Goal: Information Seeking & Learning: Learn about a topic

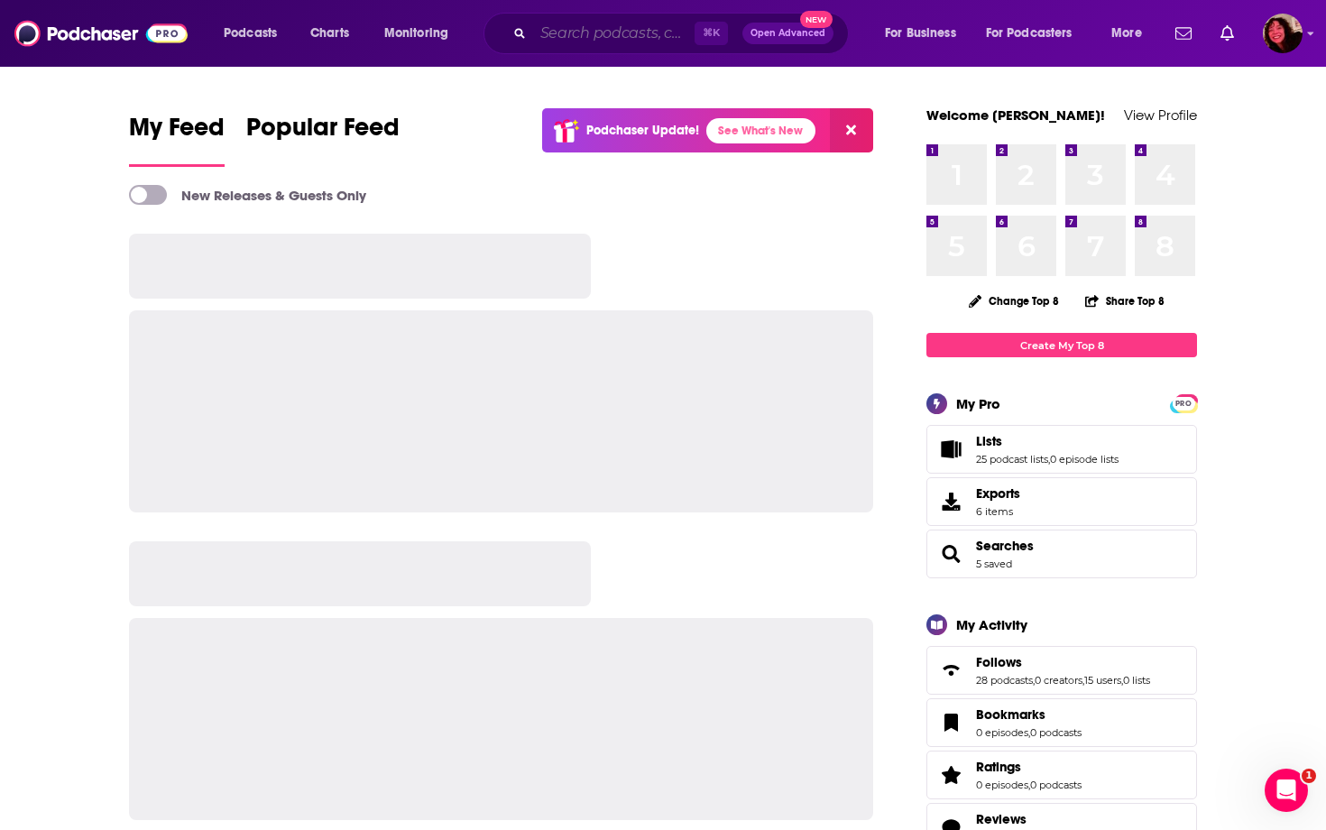
click at [585, 37] on input "Search podcasts, credits, & more..." at bounding box center [613, 33] width 161 height 29
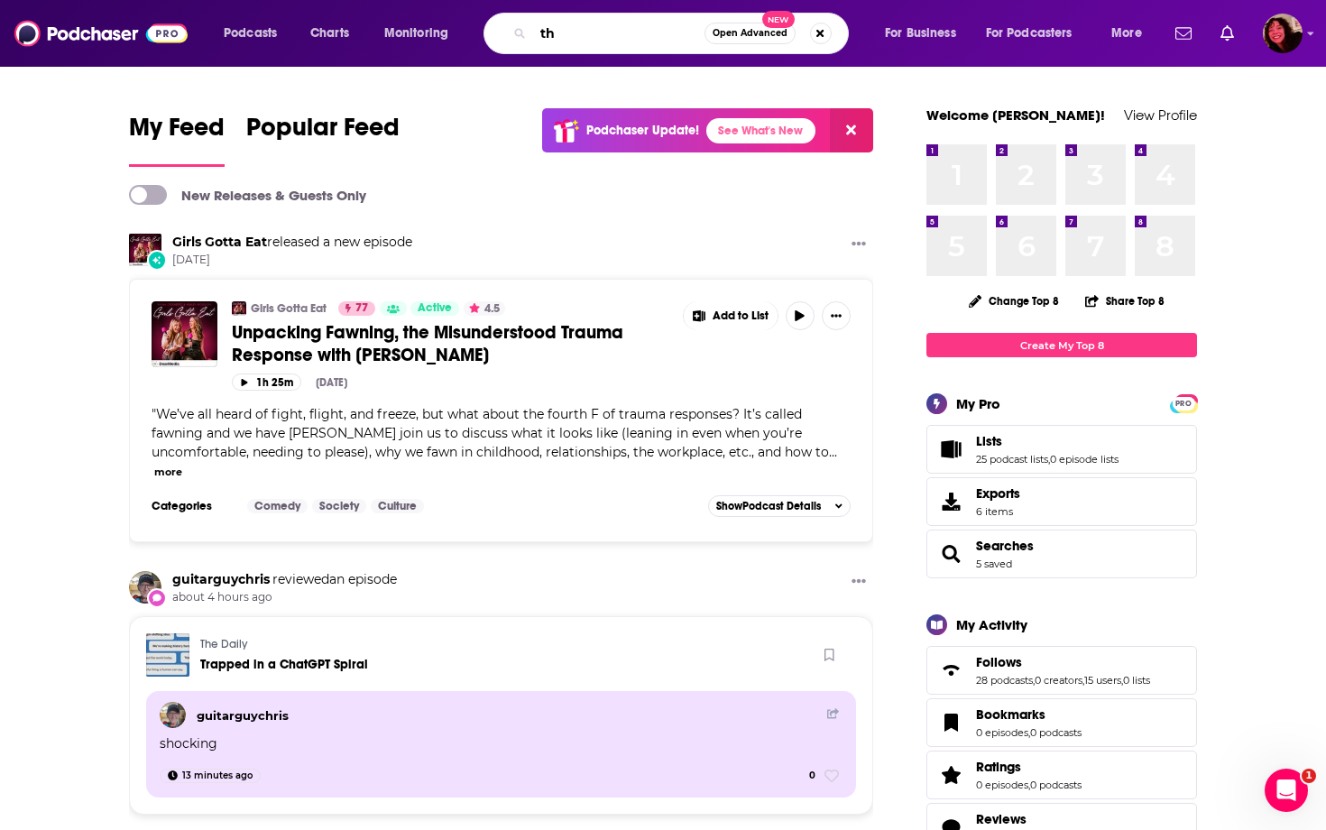
type input "t"
type input "first degree"
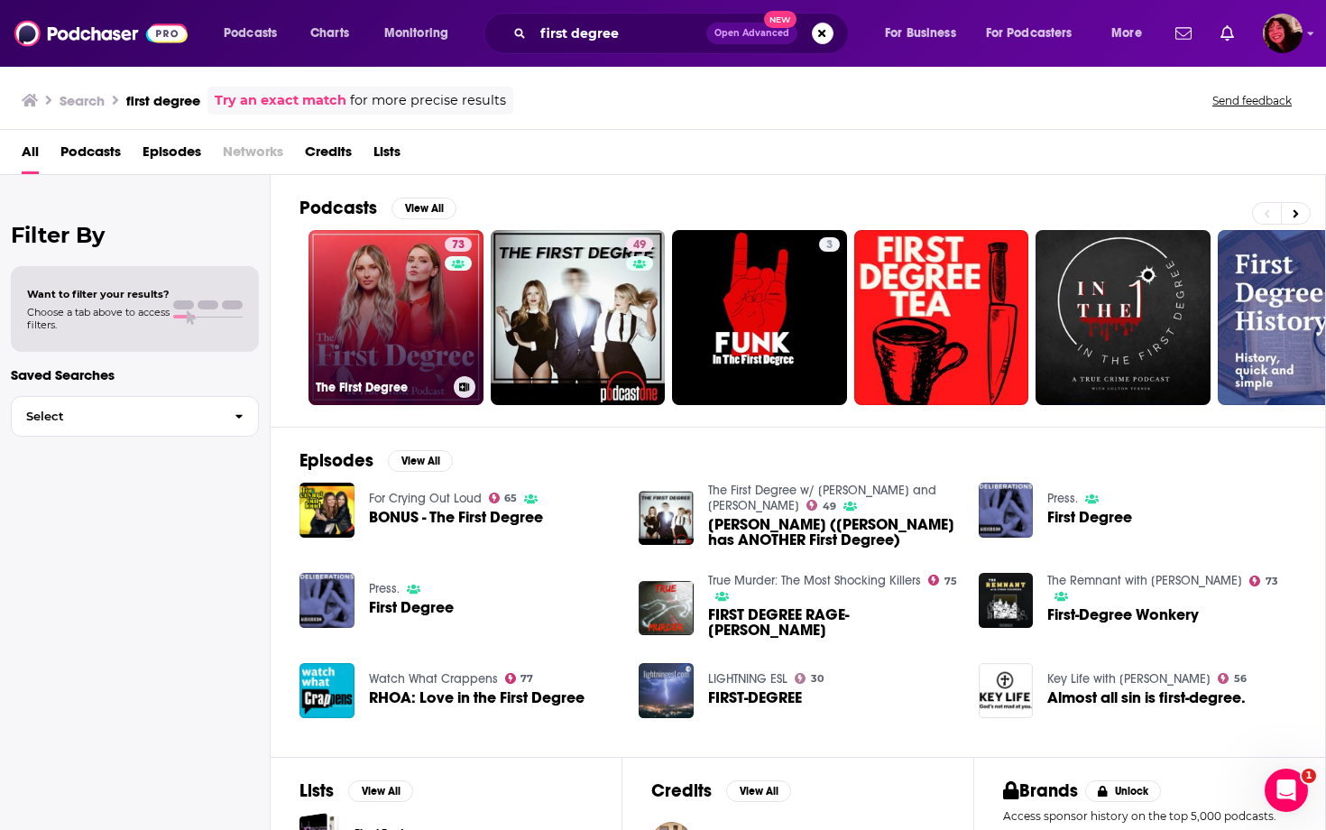
click at [445, 316] on div "73" at bounding box center [461, 306] width 32 height 139
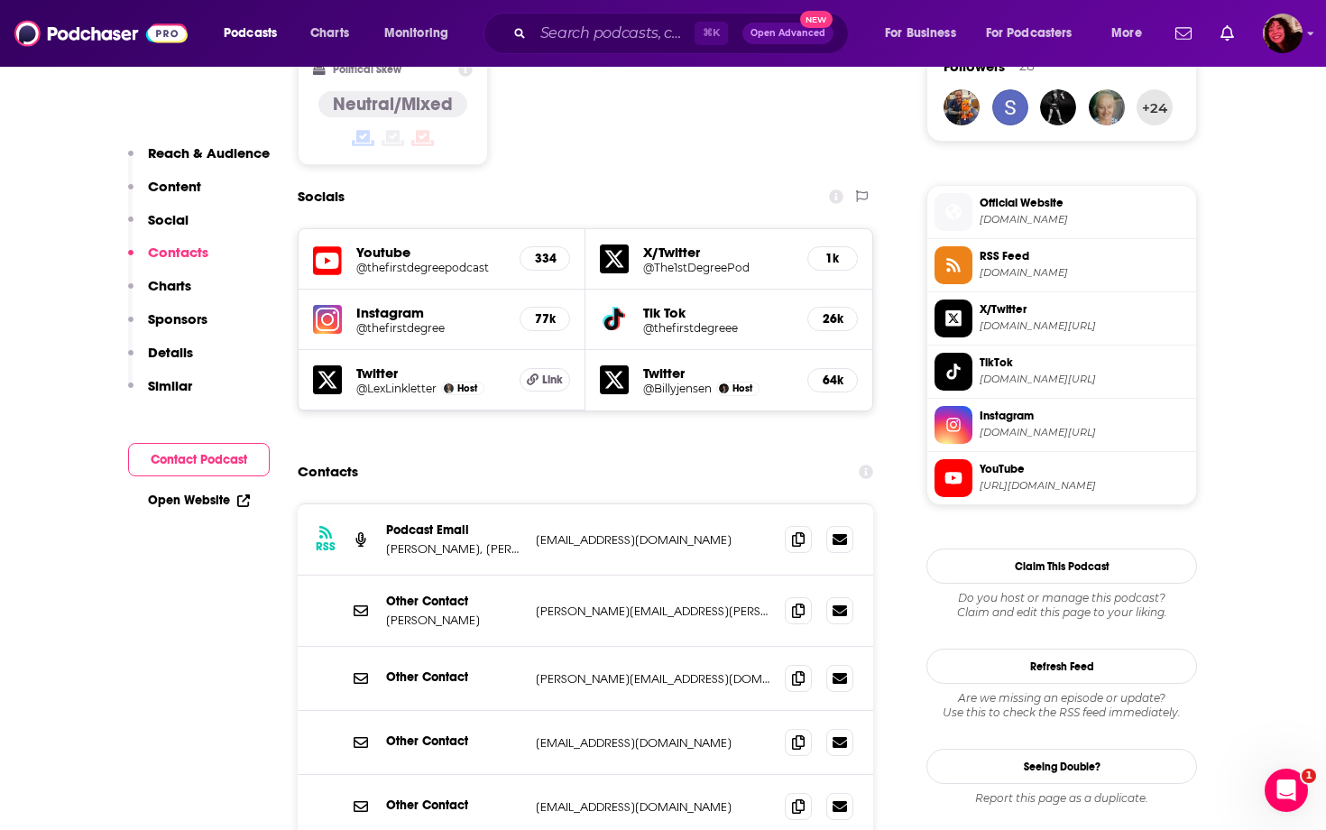
scroll to position [1686, 0]
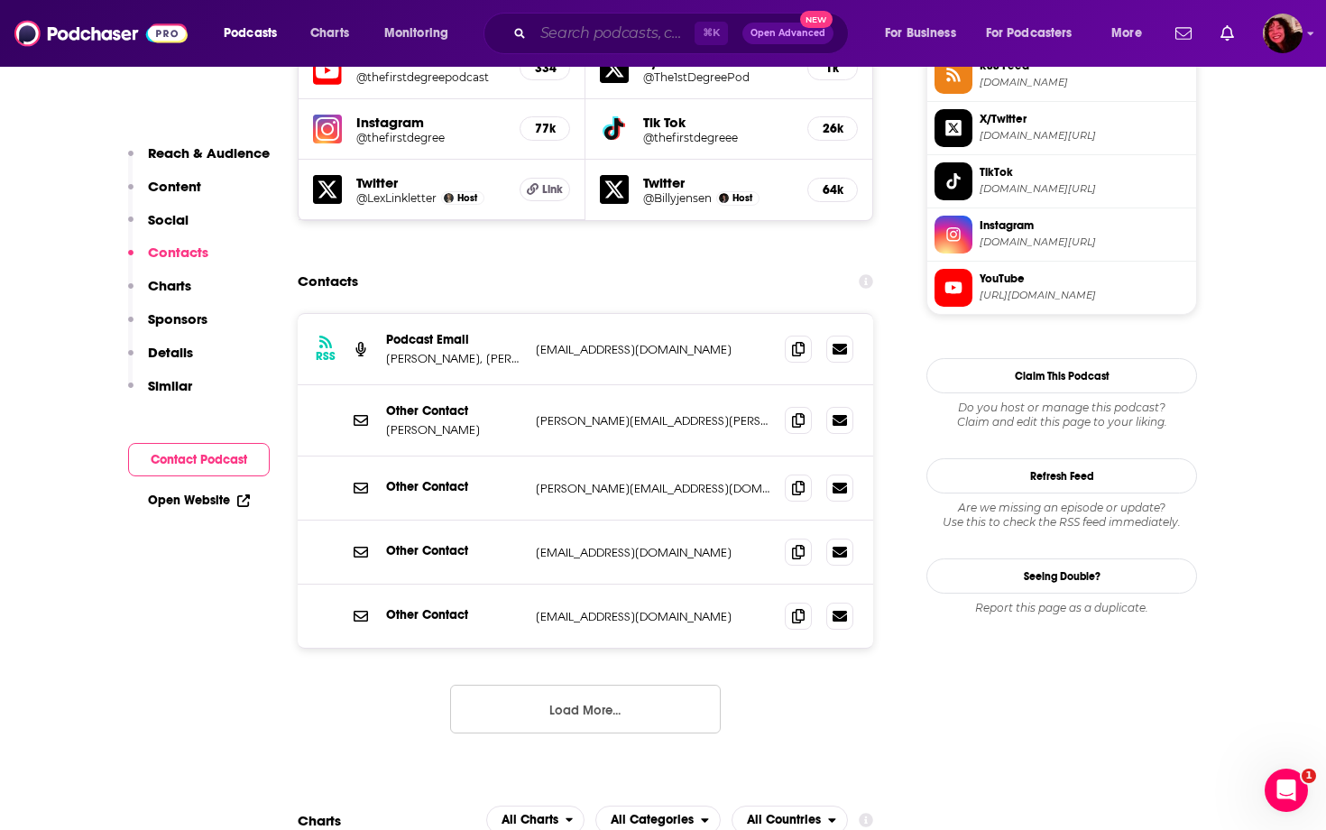
click at [646, 28] on input "Search podcasts, credits, & more..." at bounding box center [613, 33] width 161 height 29
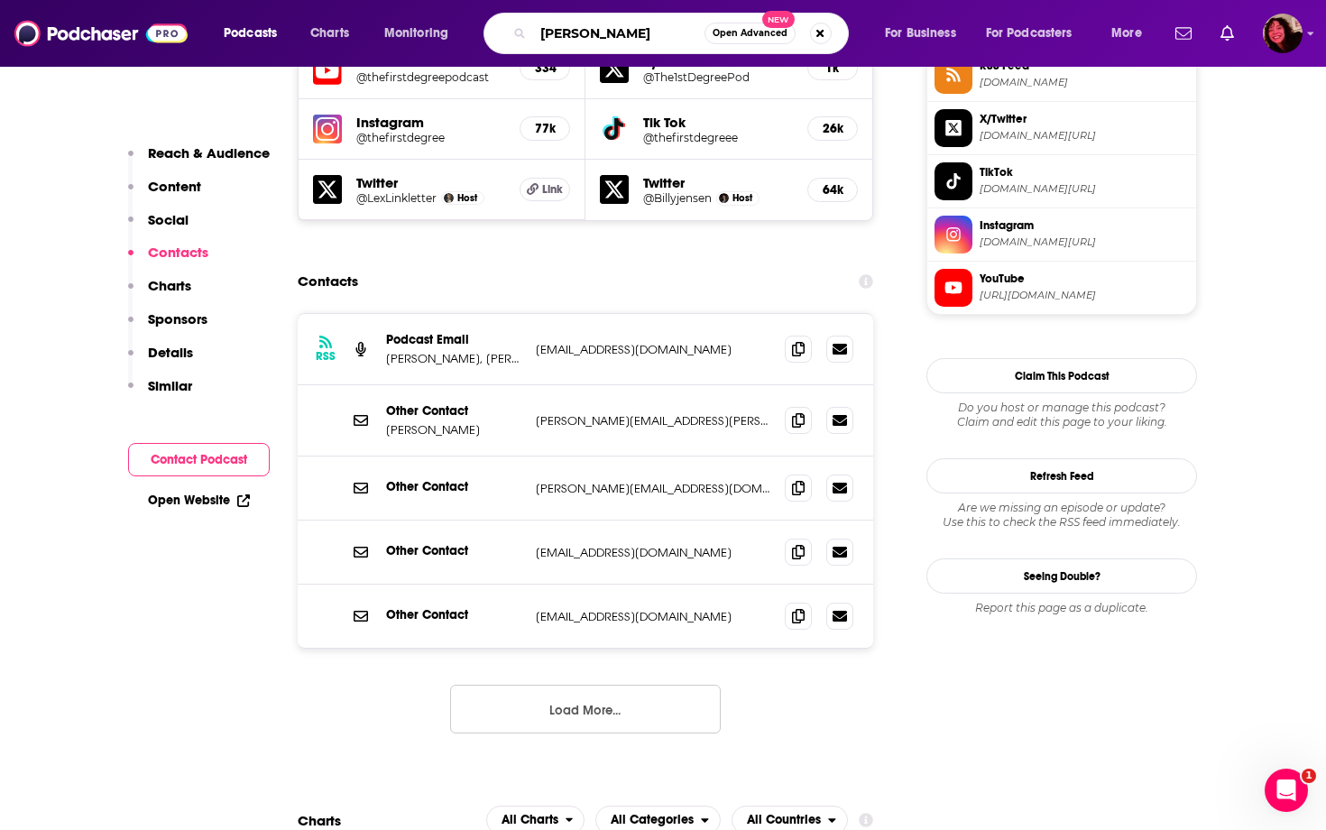
type input "lex fridman"
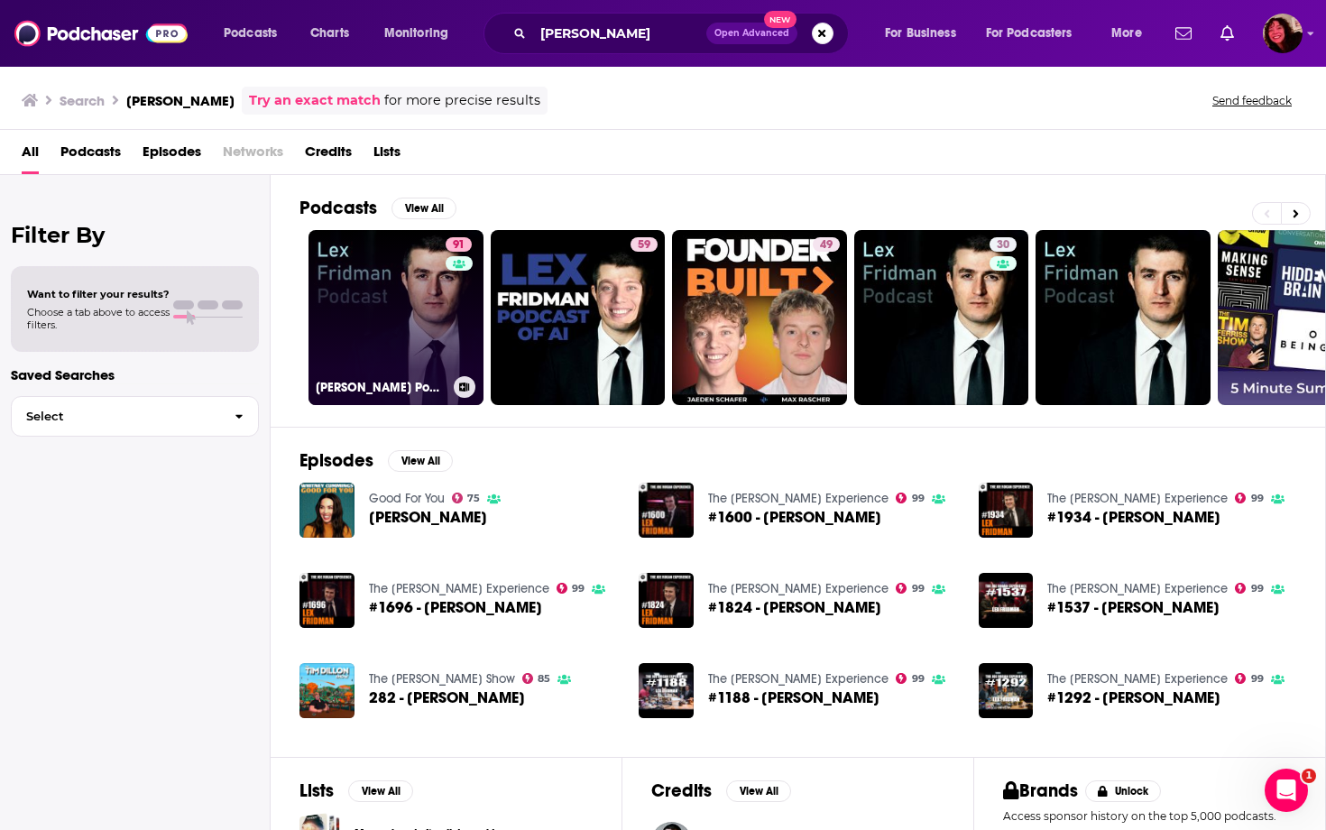
click at [400, 301] on link "91 Lex Fridman Podcast" at bounding box center [396, 317] width 175 height 175
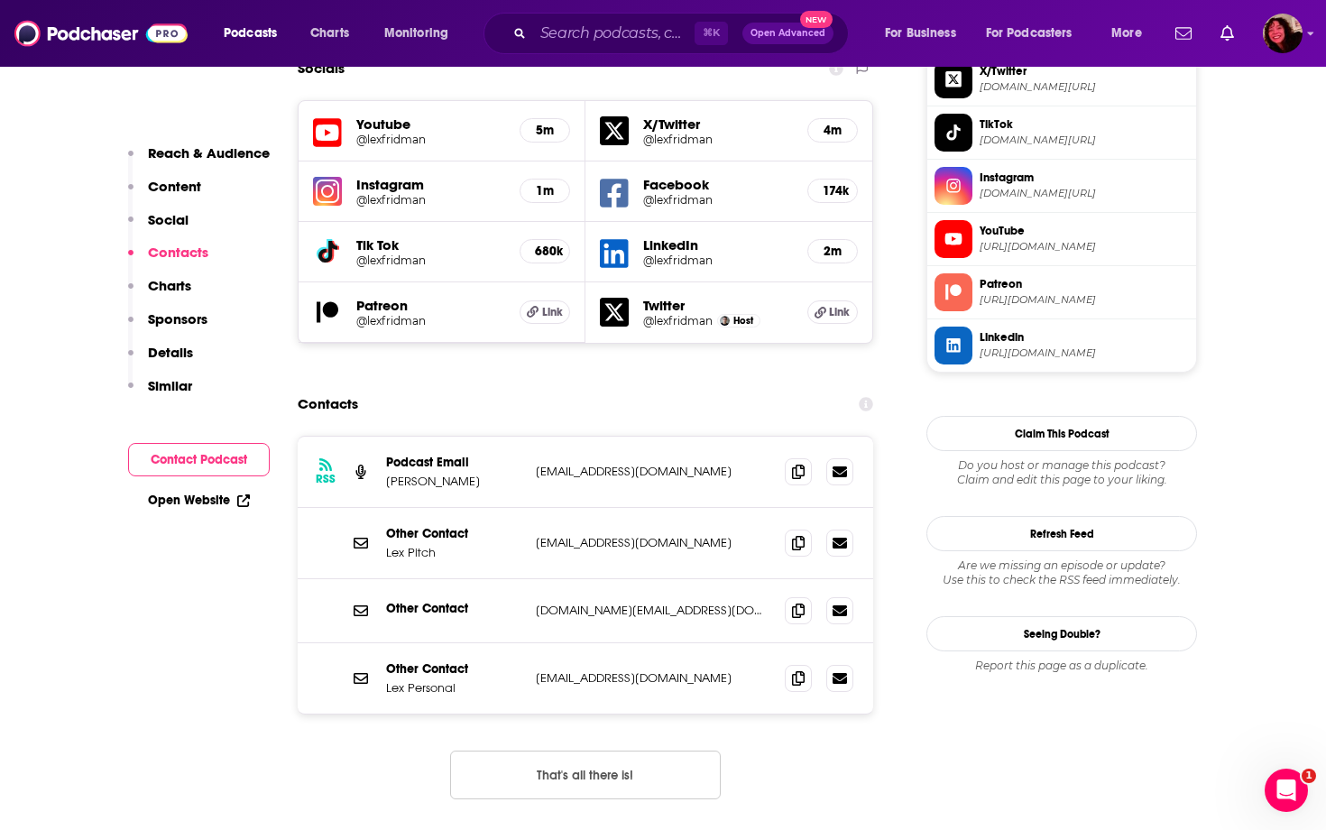
scroll to position [1642, 0]
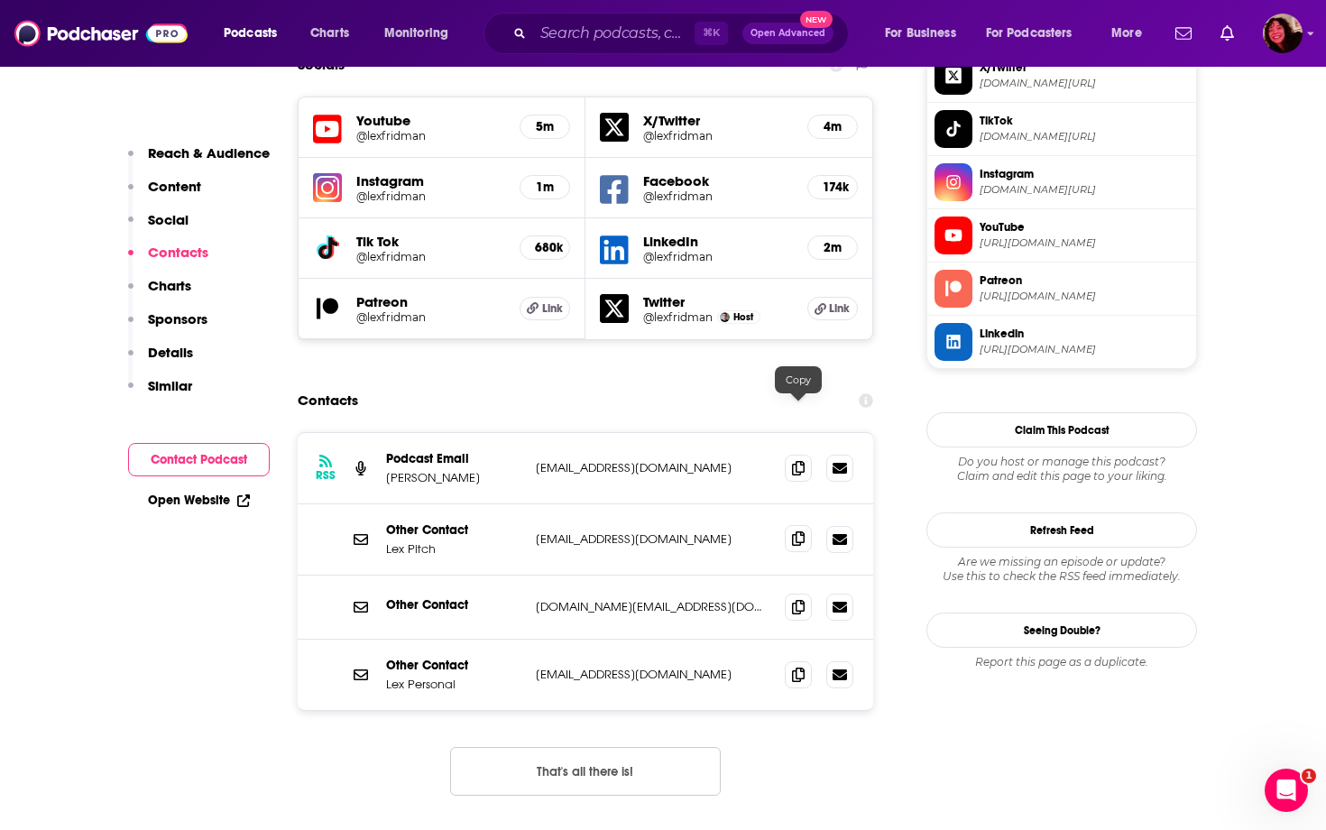
click at [799, 531] on icon at bounding box center [798, 538] width 13 height 14
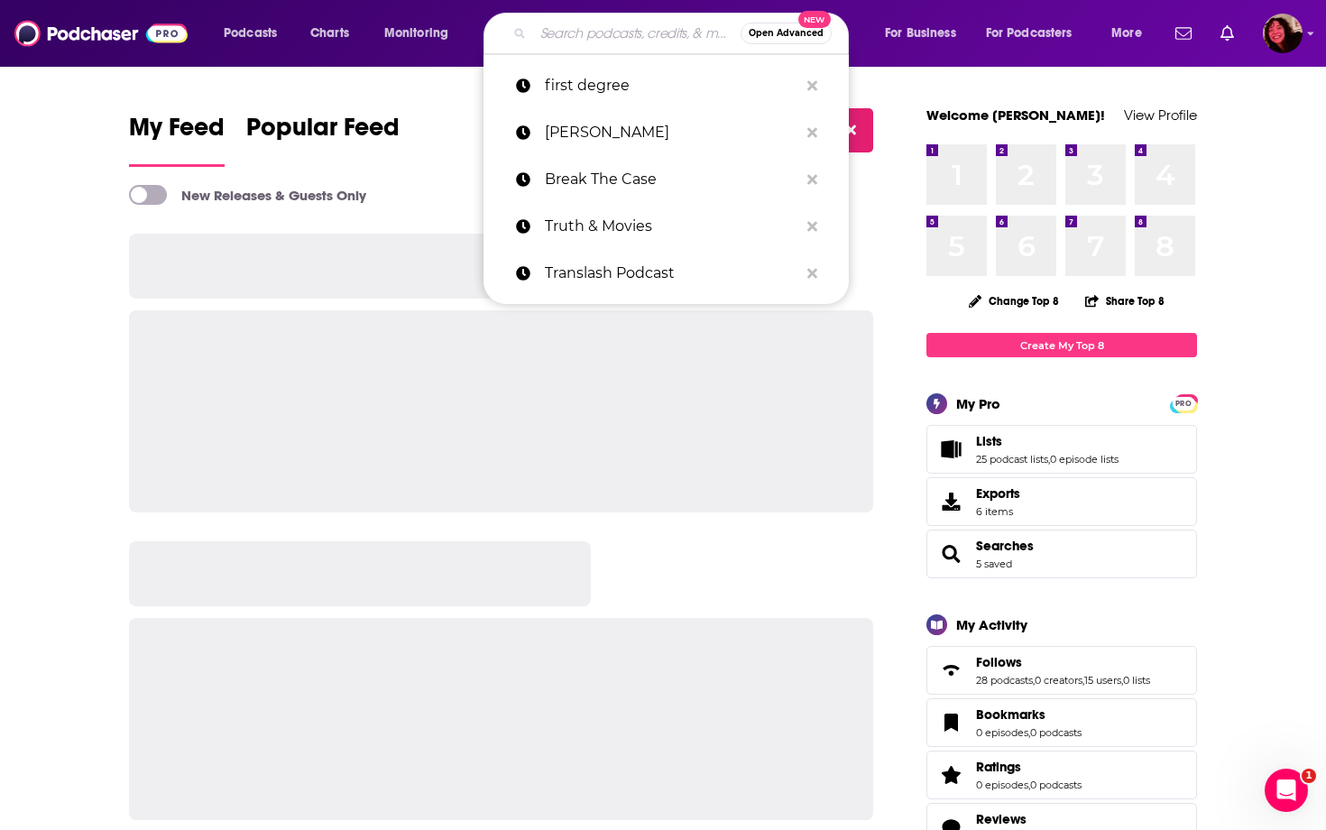
click at [615, 29] on input "Search podcasts, credits, & more..." at bounding box center [636, 33] width 207 height 29
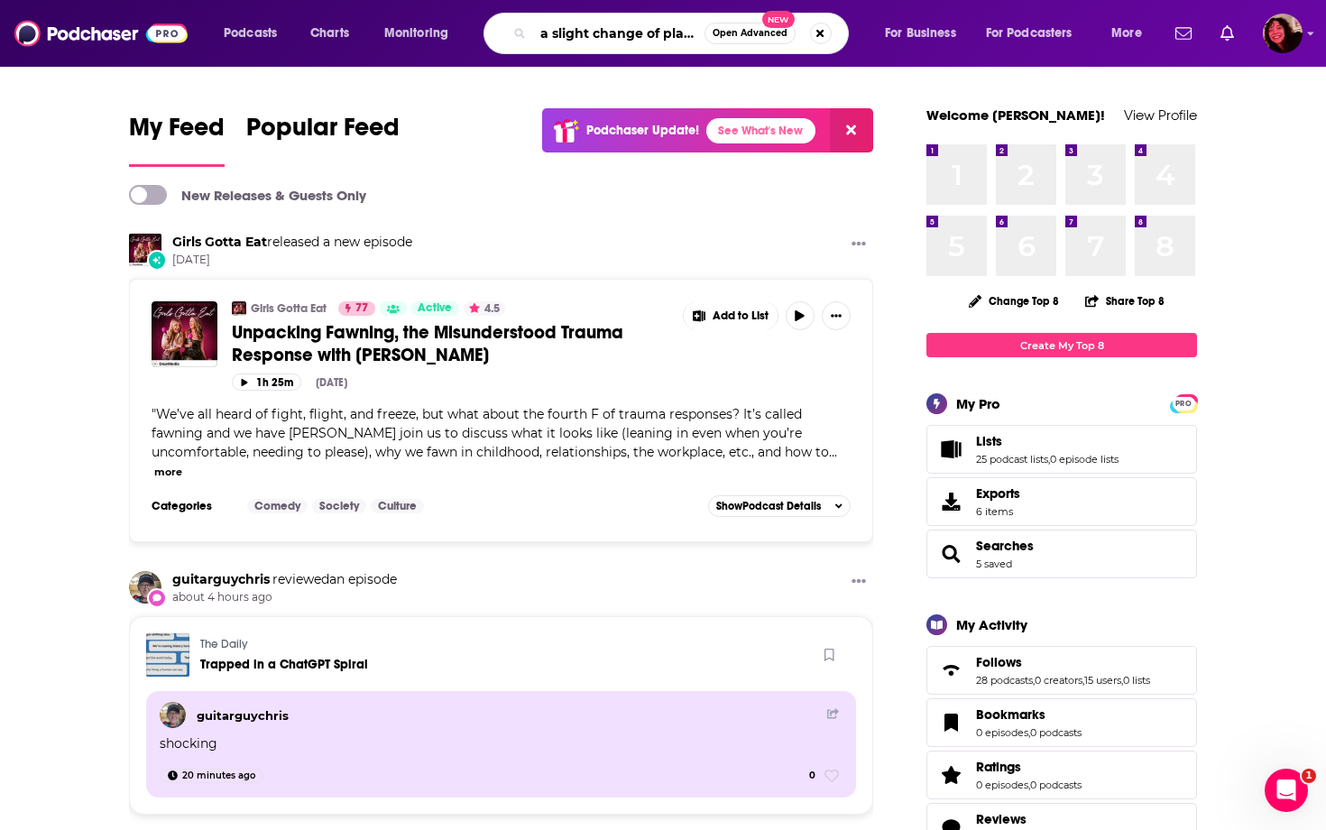
type input "a slight change of plans"
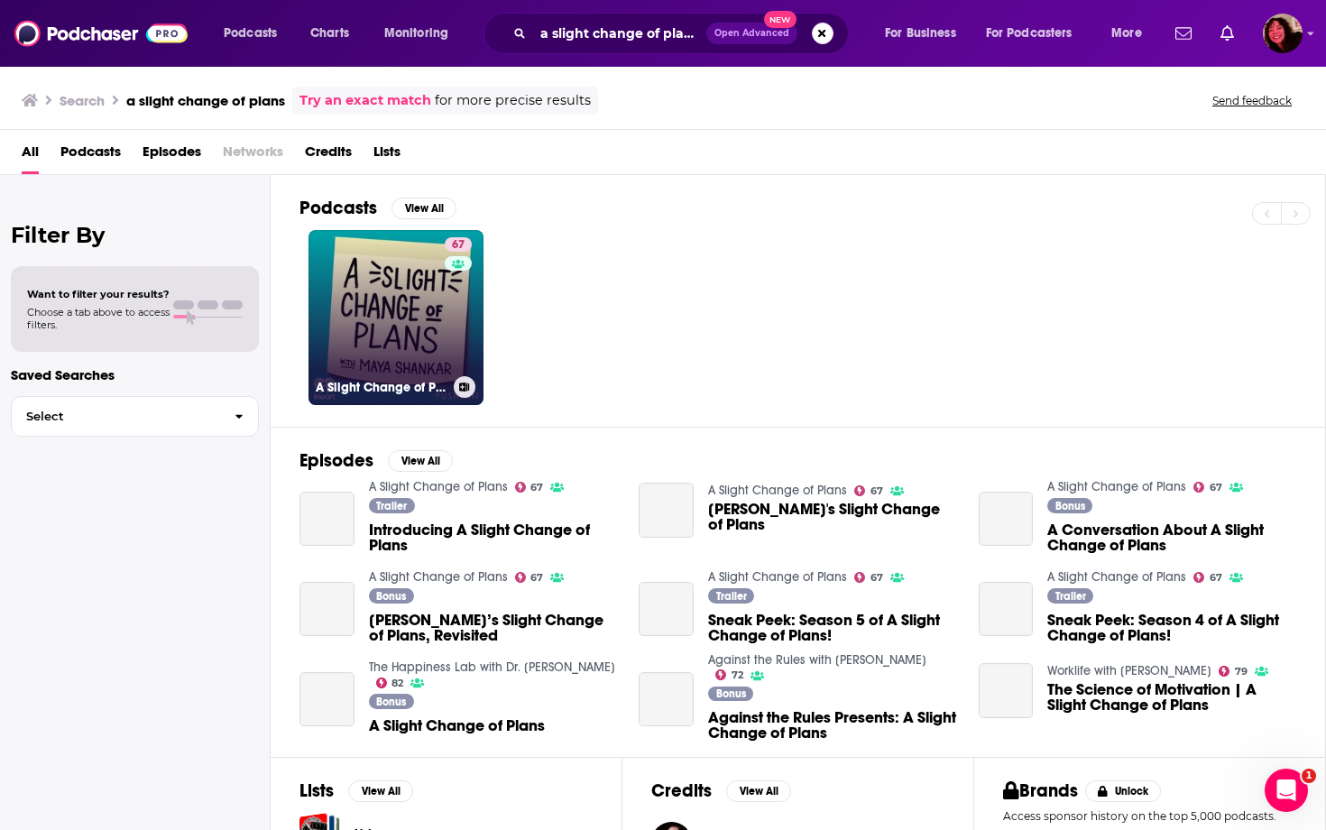
click at [415, 305] on link "67 A Slight Change of Plans" at bounding box center [396, 317] width 175 height 175
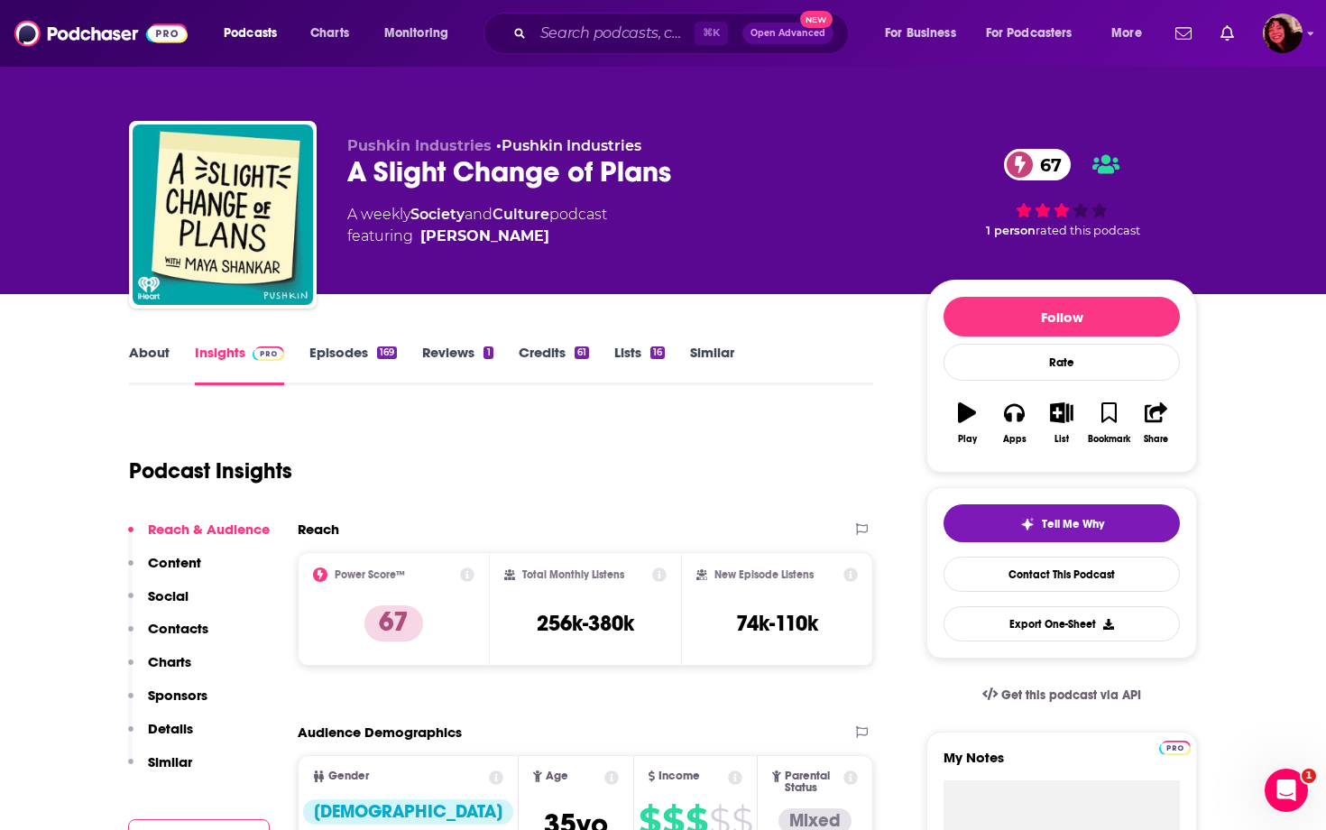
click at [129, 344] on link "About" at bounding box center [149, 364] width 41 height 41
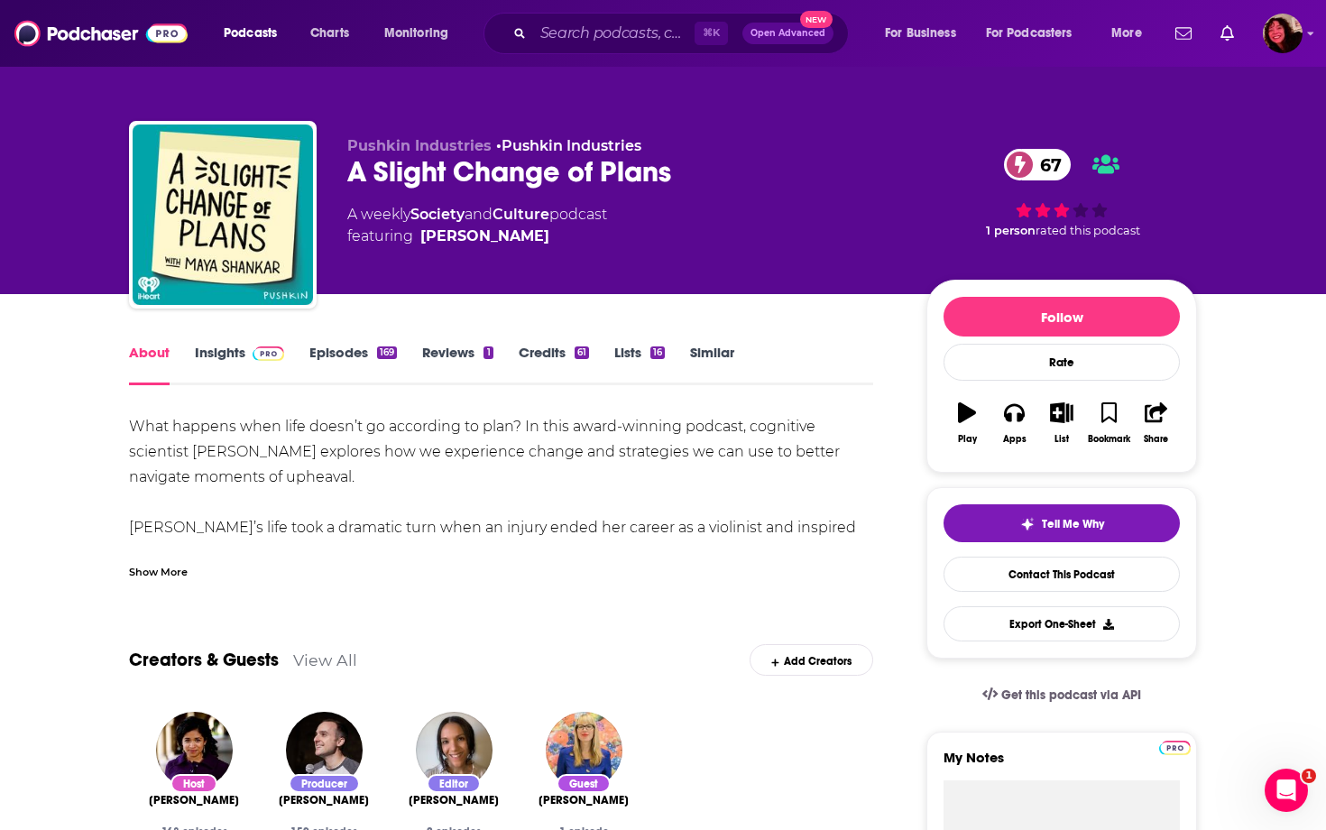
click at [206, 446] on div "What happens when life doesn’t go according to plan? In this award-winning podc…" at bounding box center [501, 729] width 744 height 631
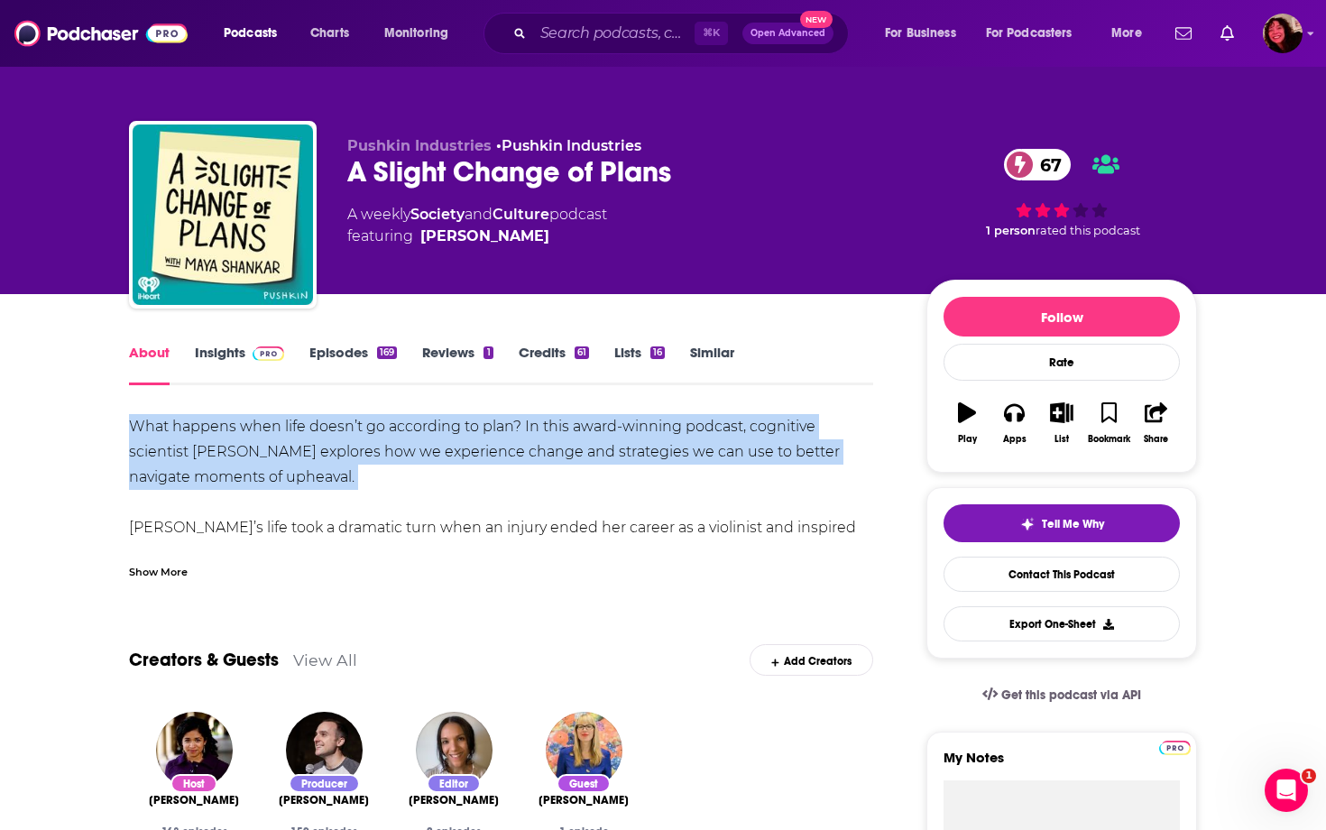
copy div "What happens when life doesn’t go according to plan? In this award-winning podc…"
